Goal: Find specific page/section: Find specific page/section

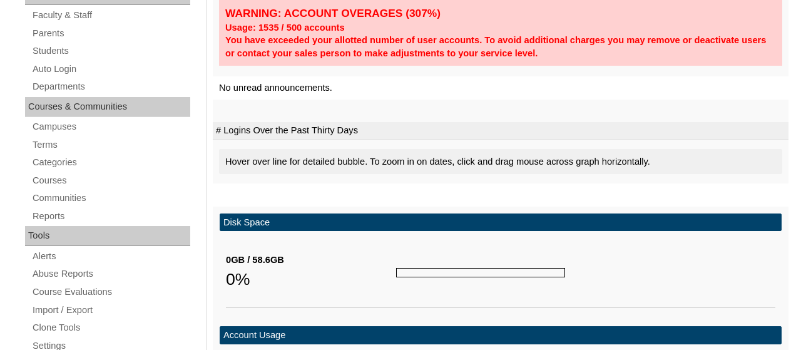
scroll to position [290, 0]
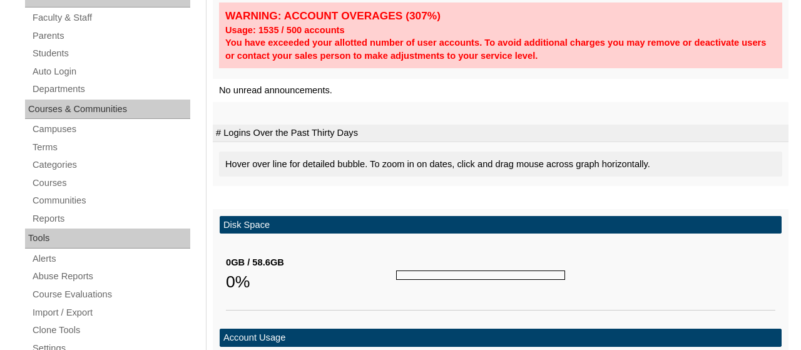
click at [258, 151] on div "Hover over line for detailed bubble. To zoom in on dates, click and drag mouse …" at bounding box center [500, 164] width 563 height 26
click at [69, 55] on link "Students" at bounding box center [110, 54] width 159 height 16
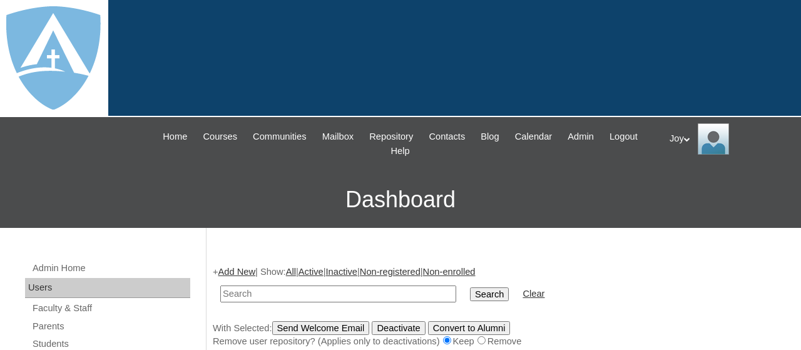
click at [312, 293] on input "text" at bounding box center [338, 293] width 236 height 17
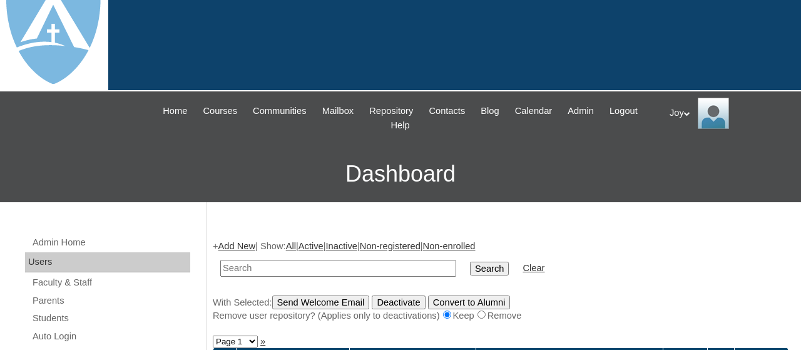
scroll to position [8, 0]
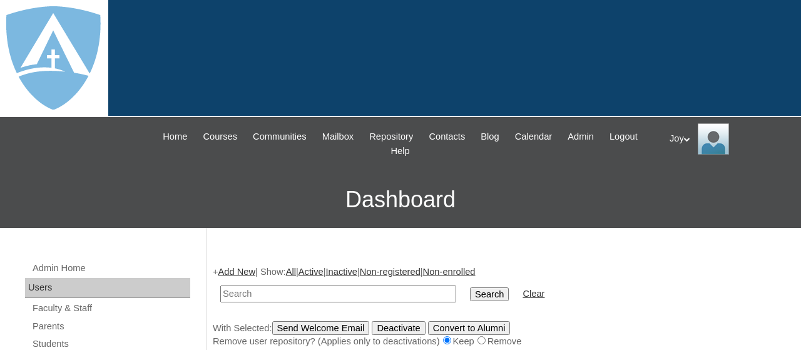
scroll to position [7, 0]
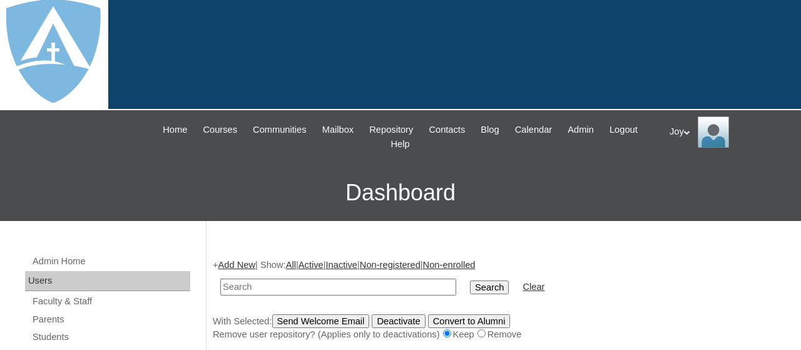
click at [294, 287] on input "text" at bounding box center [338, 286] width 236 height 17
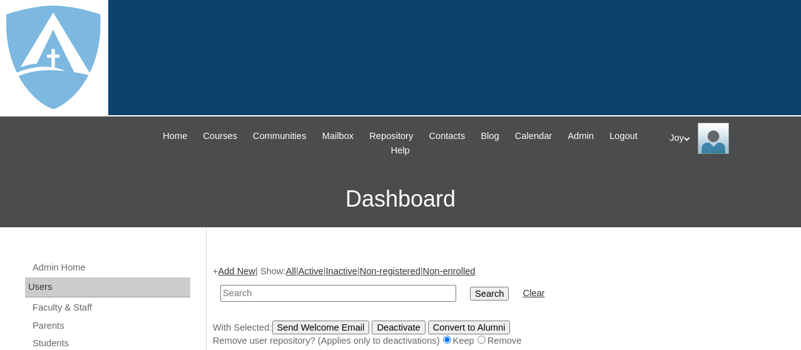
scroll to position [0, 0]
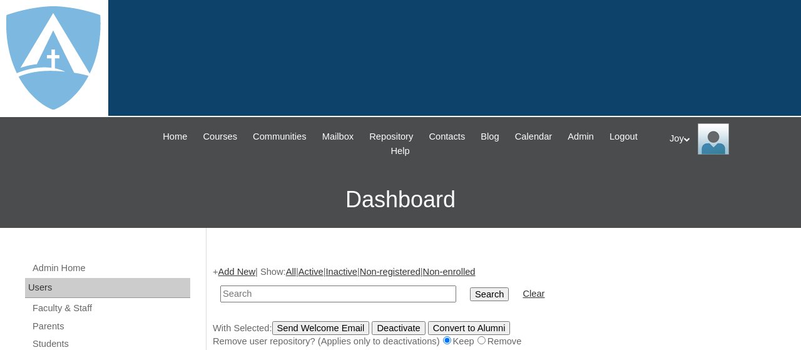
drag, startPoint x: 800, startPoint y: 7, endPoint x: 800, endPoint y: 125, distance: 117.6
